Goal: Task Accomplishment & Management: Complete application form

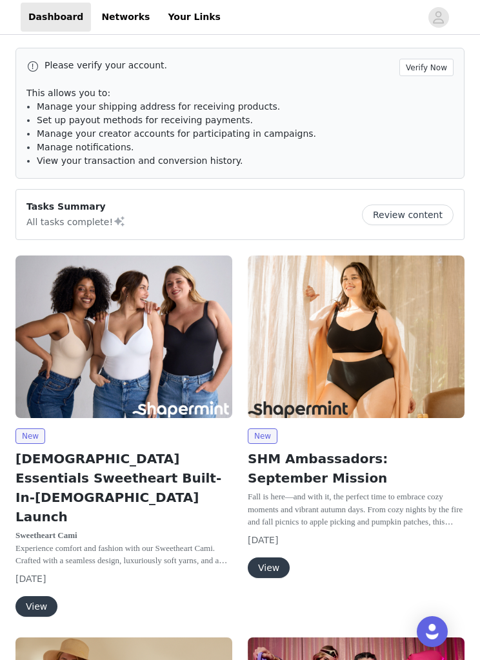
click at [93, 362] on img at bounding box center [123, 336] width 217 height 163
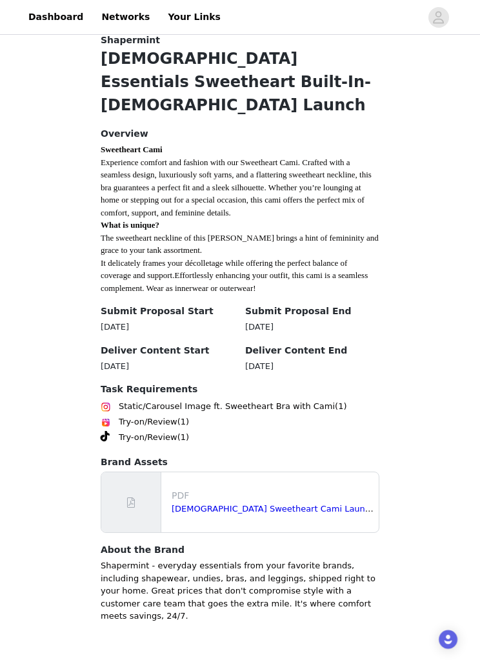
scroll to position [272, 0]
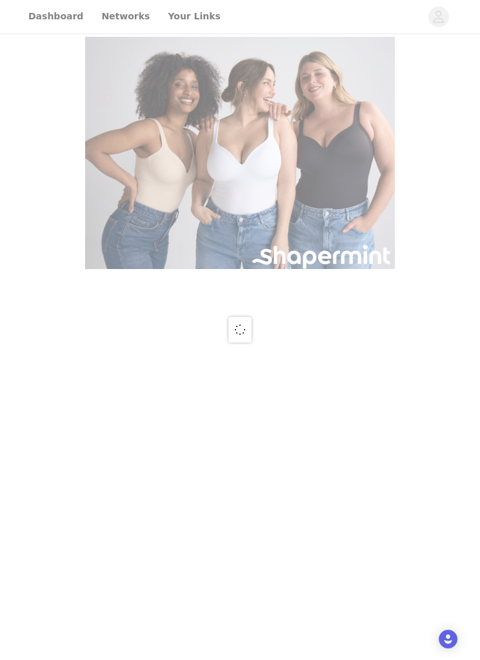
scroll to position [1, 0]
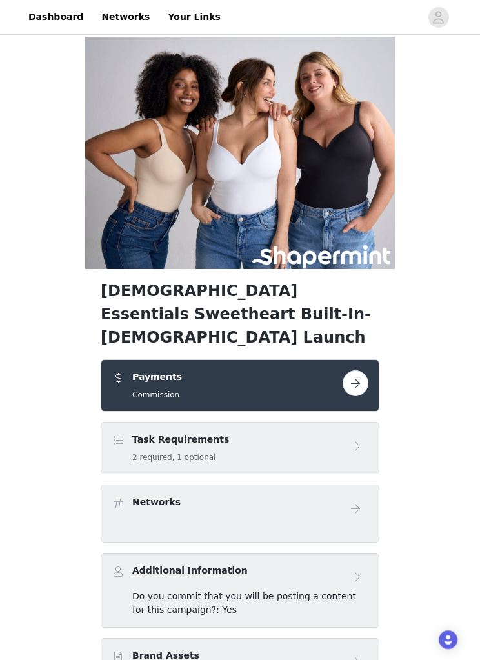
click at [365, 370] on button "button" at bounding box center [355, 383] width 26 height 26
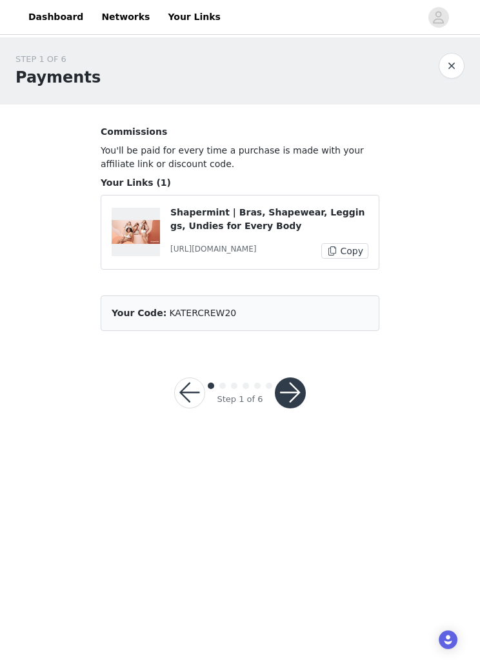
click at [299, 389] on button "button" at bounding box center [290, 392] width 31 height 31
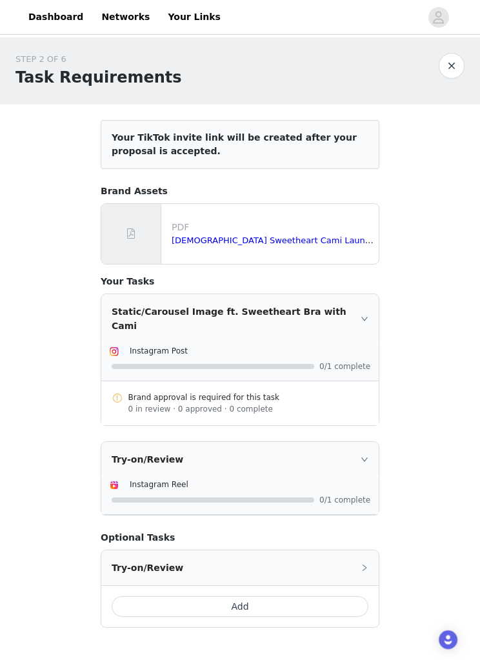
click at [322, 244] on link "Shapermint Sweetheart Cami Launch - Creative Brief.pdf" at bounding box center [314, 240] width 285 height 10
click at [371, 313] on div "Static/Carousel Image ft. Sweetheart Bra with Cami" at bounding box center [239, 318] width 277 height 49
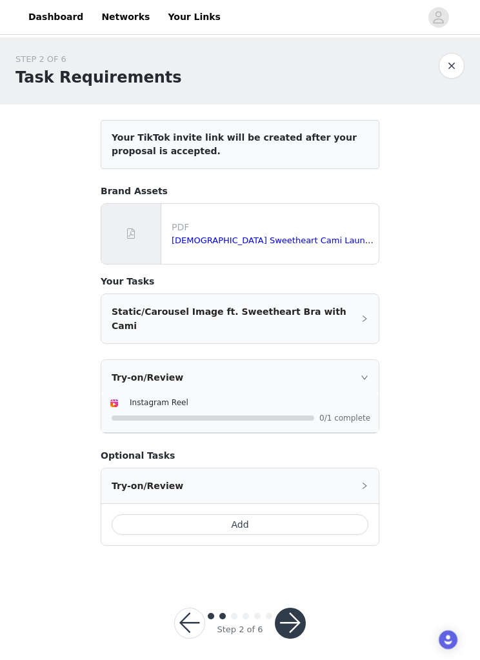
click at [363, 315] on icon "icon: right" at bounding box center [364, 318] width 4 height 6
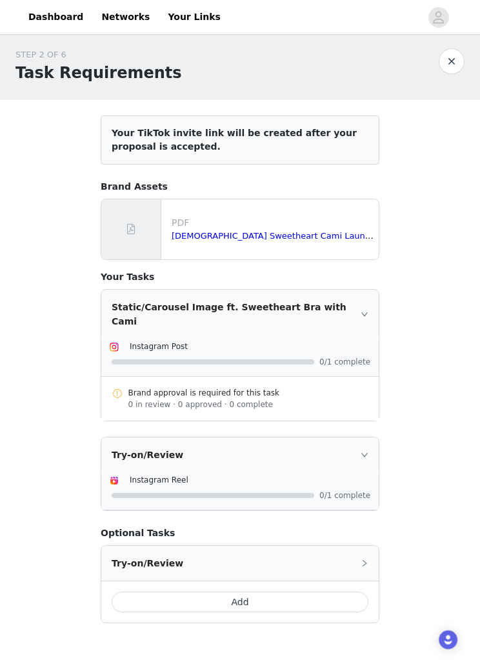
scroll to position [34, 0]
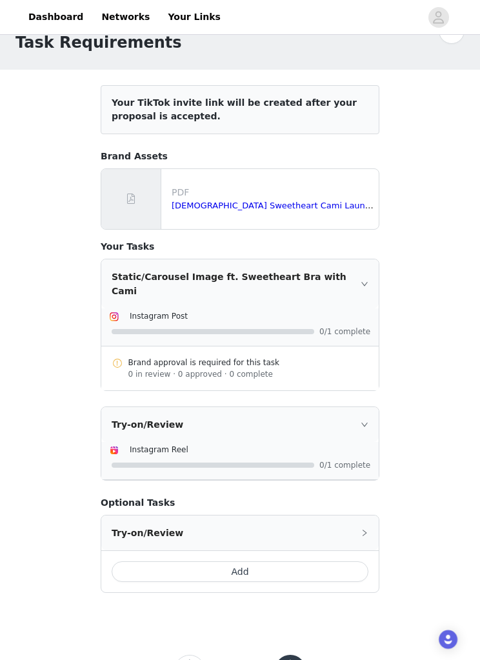
click at [362, 421] on icon "icon: right" at bounding box center [365, 425] width 8 height 8
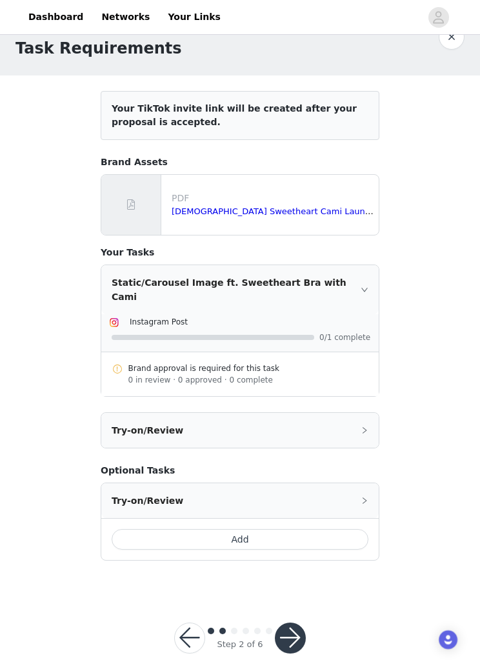
scroll to position [30, 0]
click at [363, 426] on icon "icon: right" at bounding box center [365, 430] width 8 height 8
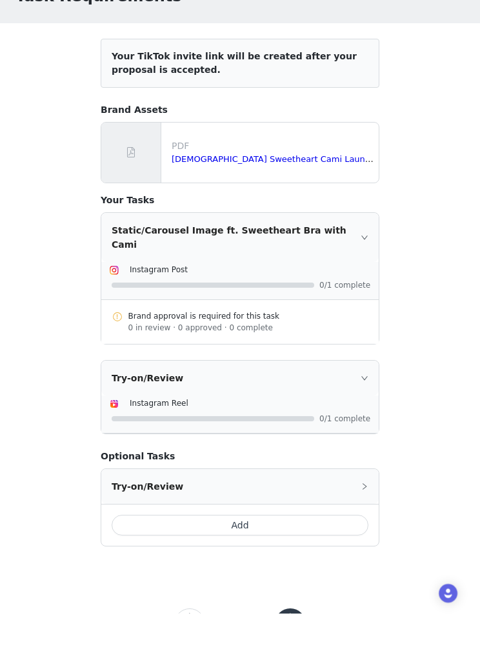
scroll to position [34, 0]
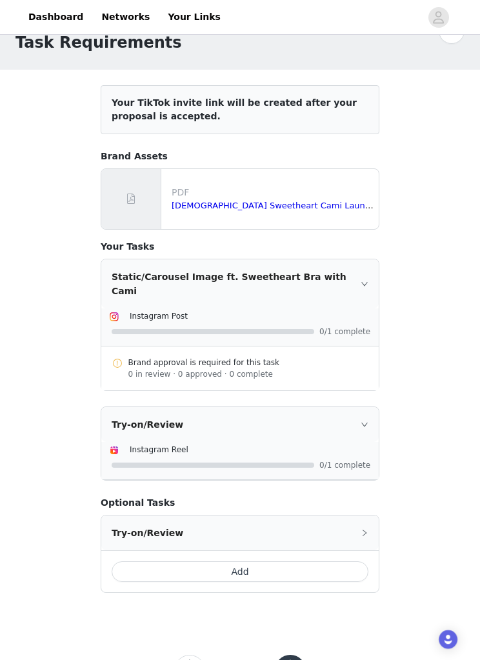
click at [370, 517] on div "Try-on/Review" at bounding box center [239, 533] width 277 height 35
click at [371, 519] on div "Try-on/Review" at bounding box center [239, 532] width 277 height 35
click at [293, 655] on button "button" at bounding box center [290, 670] width 31 height 31
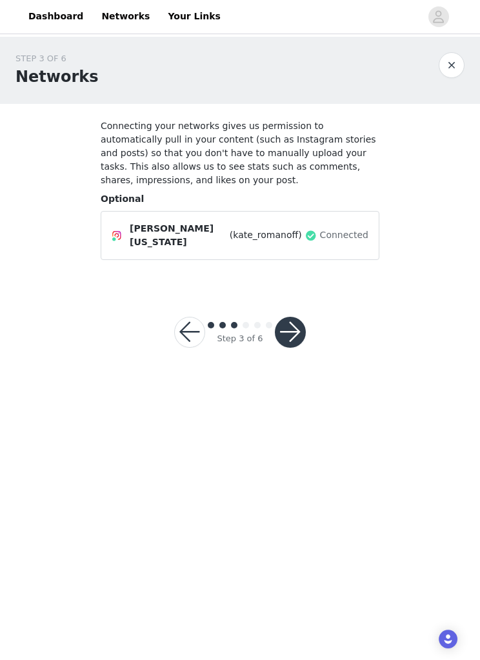
click at [292, 322] on button "button" at bounding box center [290, 332] width 31 height 31
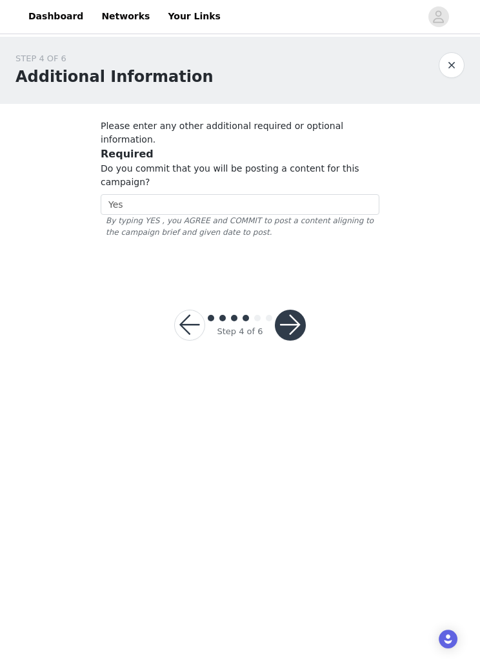
click at [295, 310] on button "button" at bounding box center [290, 325] width 31 height 31
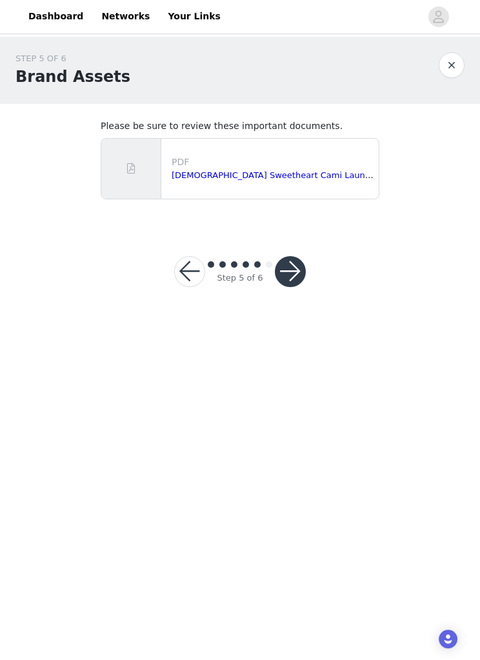
click at [294, 261] on button "button" at bounding box center [290, 272] width 31 height 31
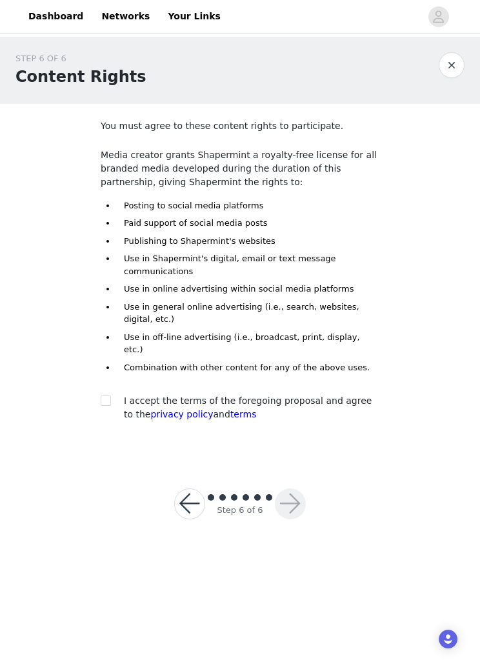
click at [104, 396] on input "checkbox" at bounding box center [105, 400] width 9 height 9
checkbox input "true"
click at [300, 490] on button "button" at bounding box center [290, 504] width 31 height 31
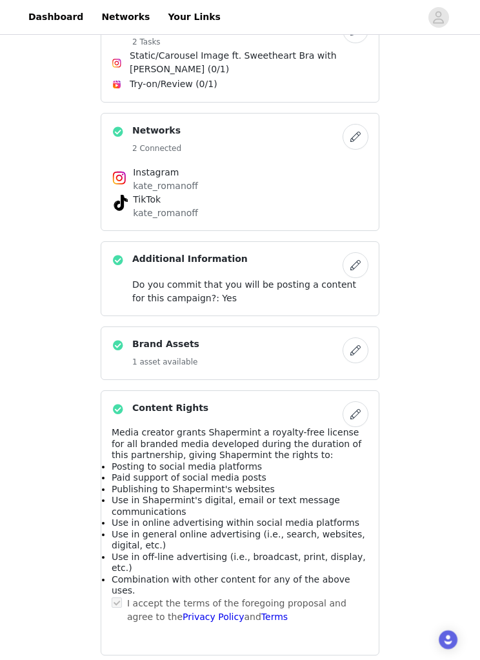
scroll to position [419, 0]
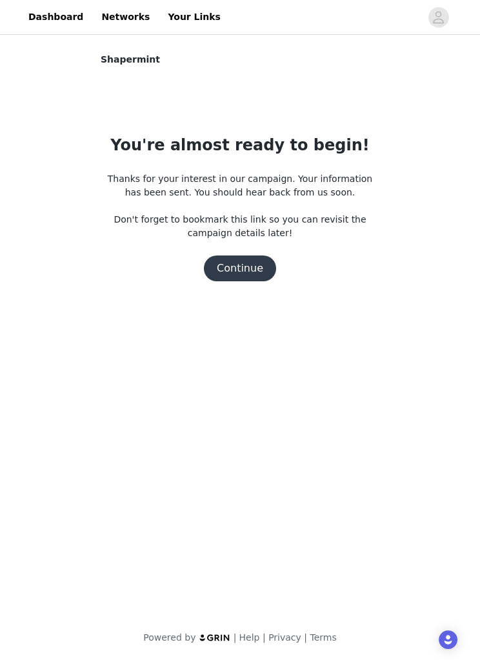
scroll to position [0, 0]
click at [266, 268] on button "Continue" at bounding box center [240, 268] width 72 height 26
